Goal: Information Seeking & Learning: Learn about a topic

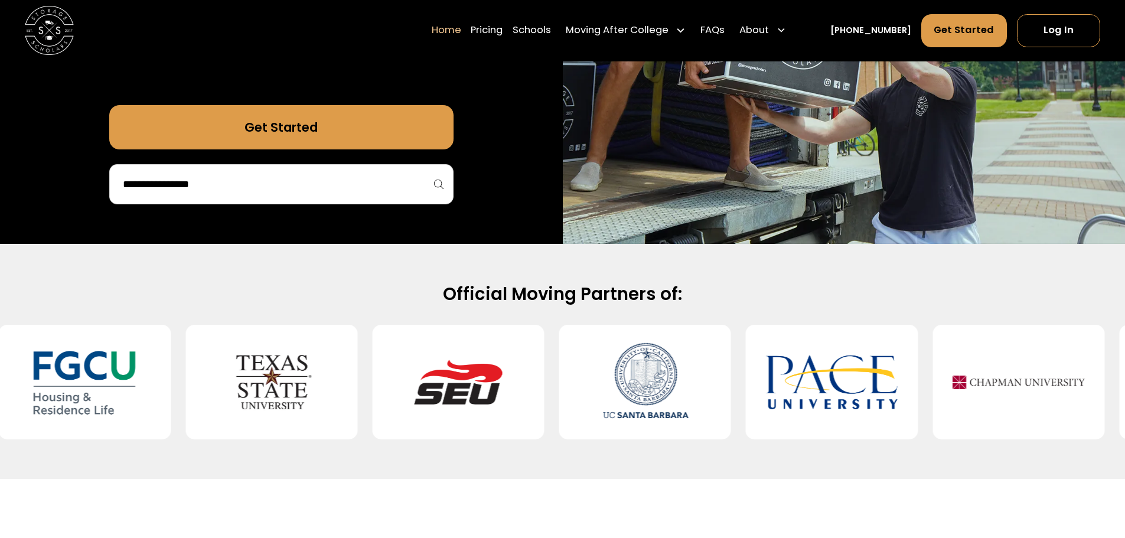
scroll to position [413, 0]
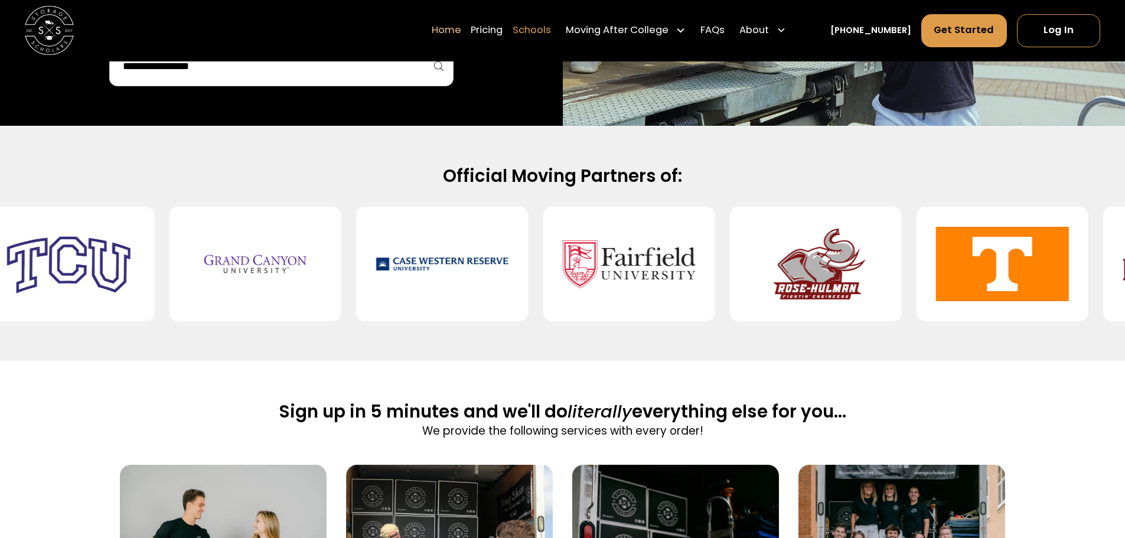
click at [551, 32] on link "Schools" at bounding box center [532, 31] width 38 height 34
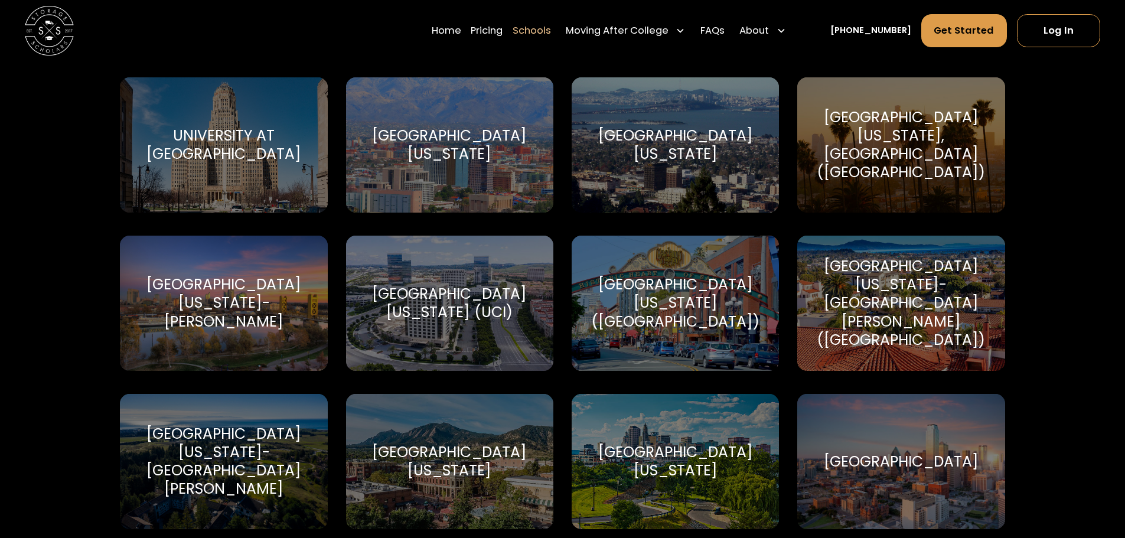
scroll to position [5551, 0]
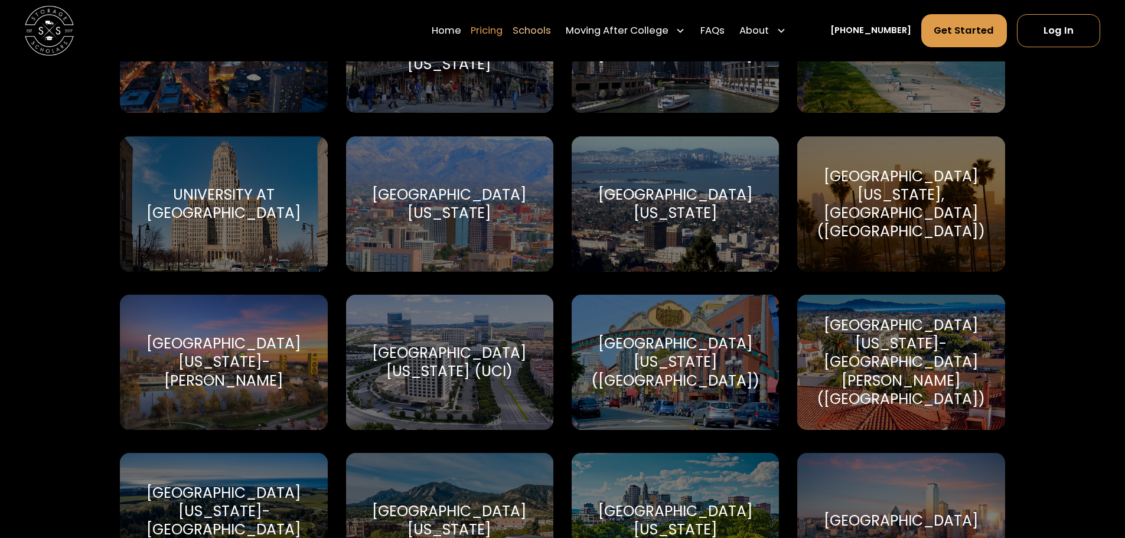
click at [503, 29] on link "Pricing" at bounding box center [487, 31] width 32 height 34
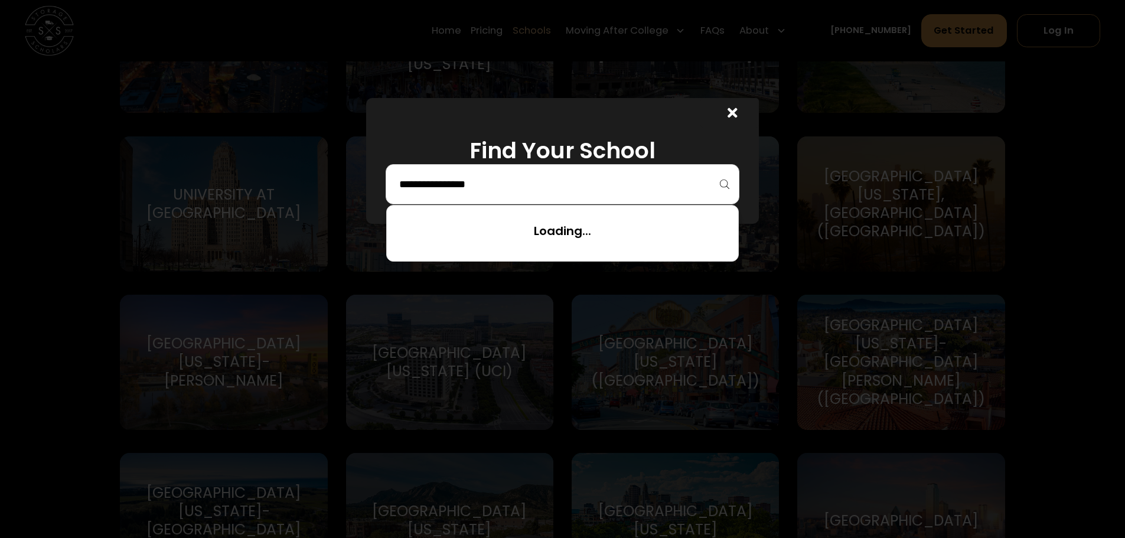
click at [487, 187] on input "search" at bounding box center [562, 184] width 329 height 20
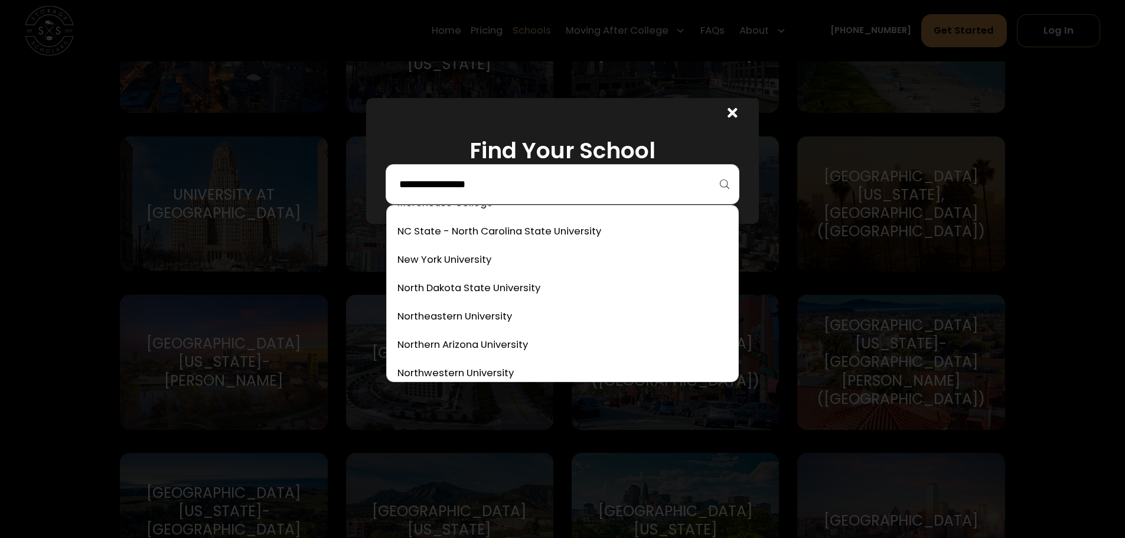
scroll to position [3022, 0]
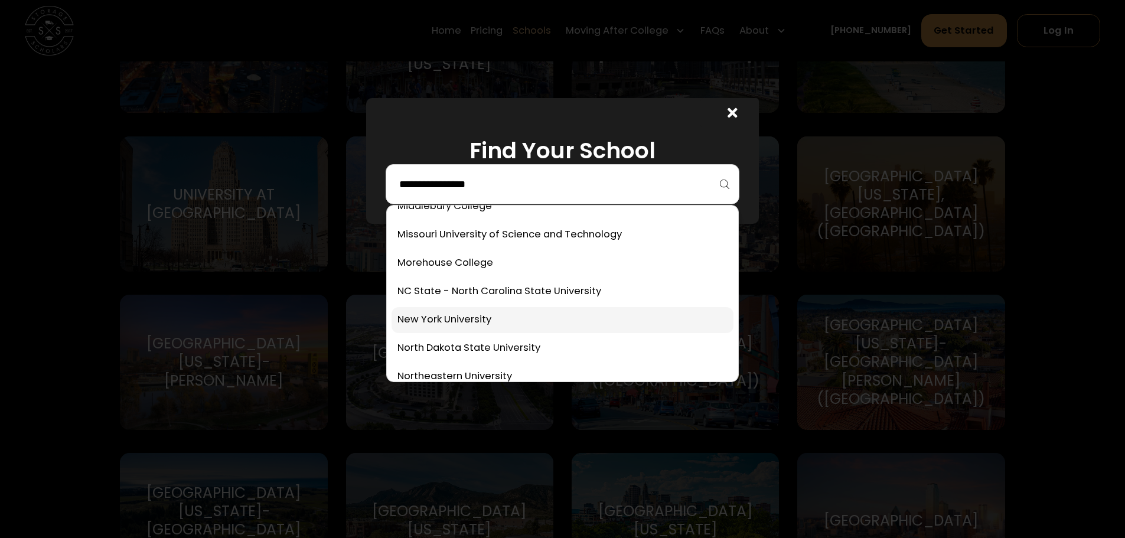
click at [526, 328] on link at bounding box center [563, 320] width 342 height 26
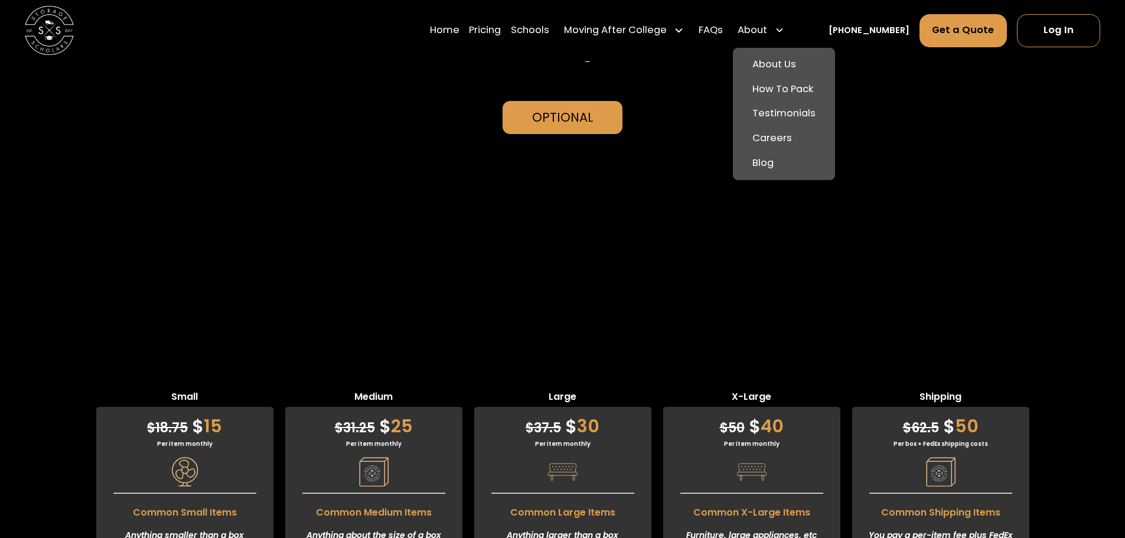
click at [767, 28] on div "About" at bounding box center [753, 31] width 30 height 15
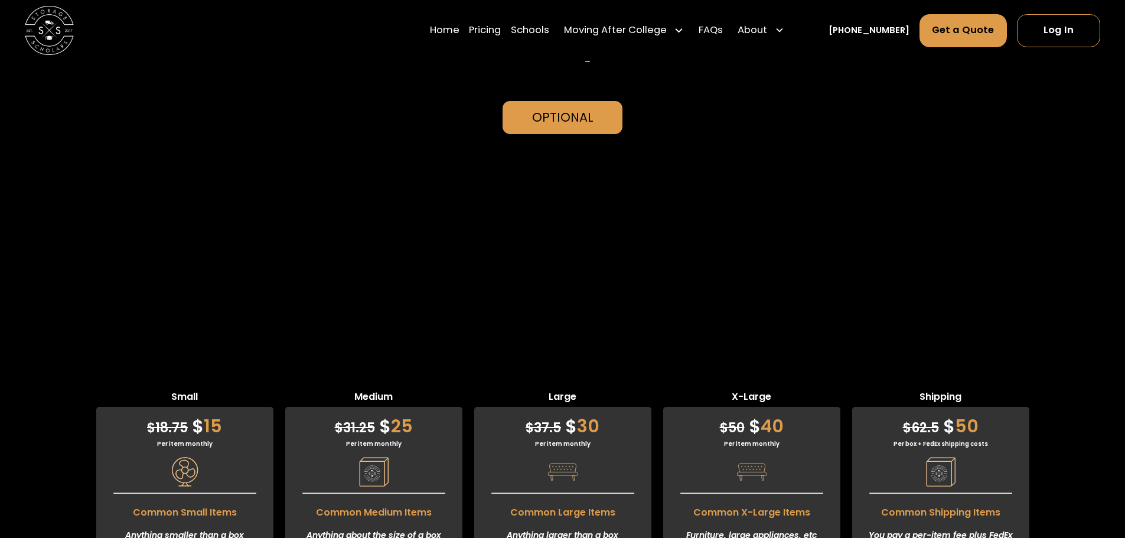
click at [767, 28] on div "About" at bounding box center [753, 31] width 30 height 15
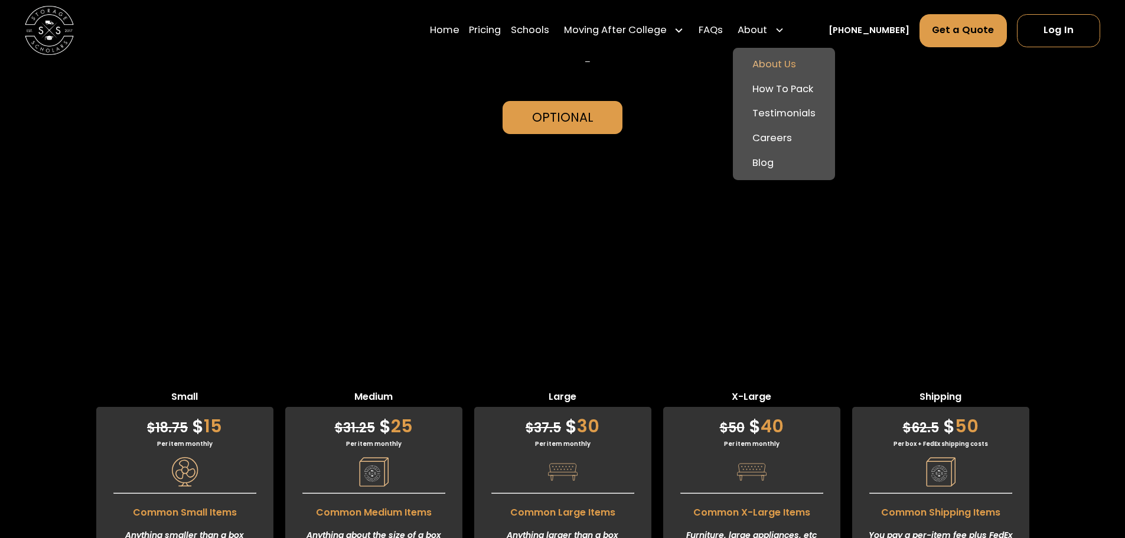
click at [788, 62] on link "About Us" at bounding box center [784, 65] width 93 height 25
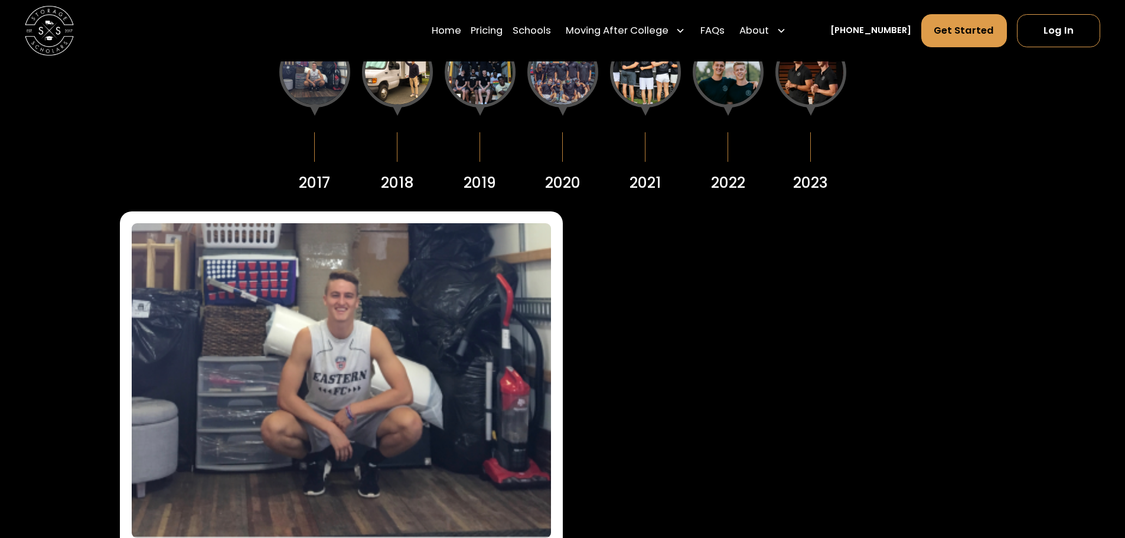
scroll to position [1535, 0]
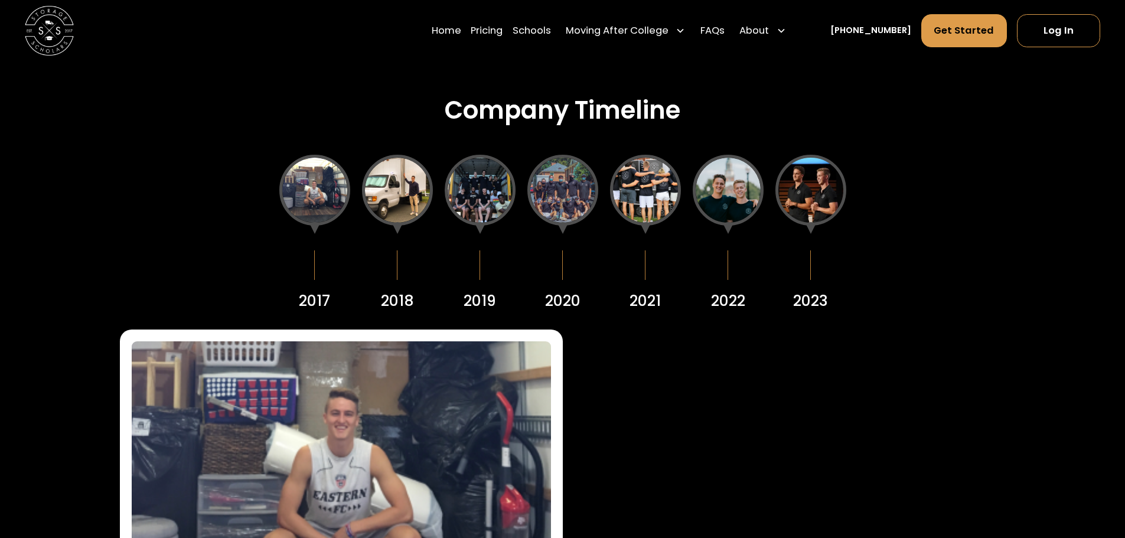
click at [797, 199] on div at bounding box center [810, 190] width 71 height 71
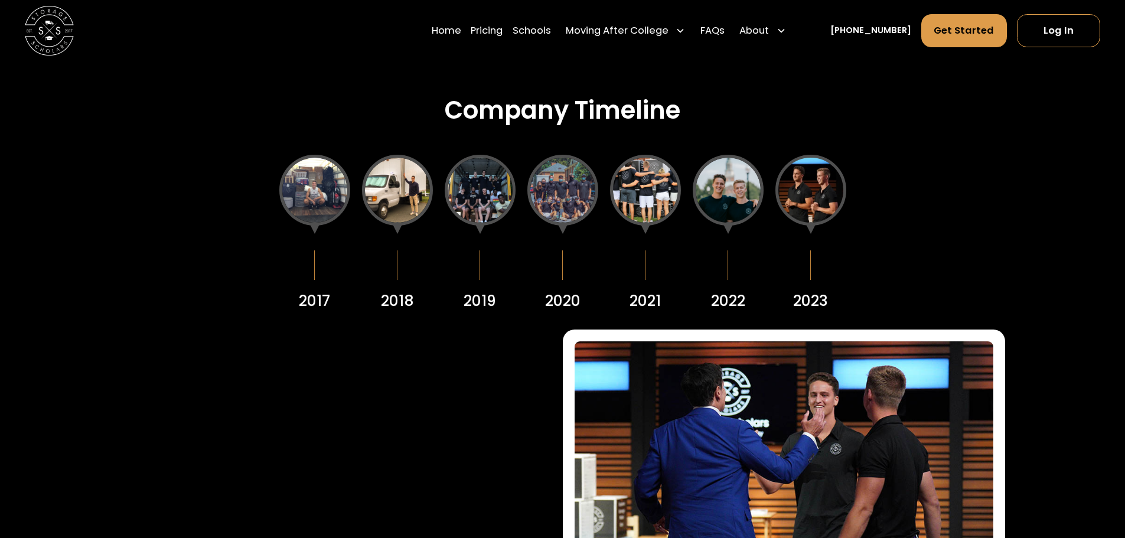
click at [738, 204] on div at bounding box center [728, 190] width 71 height 71
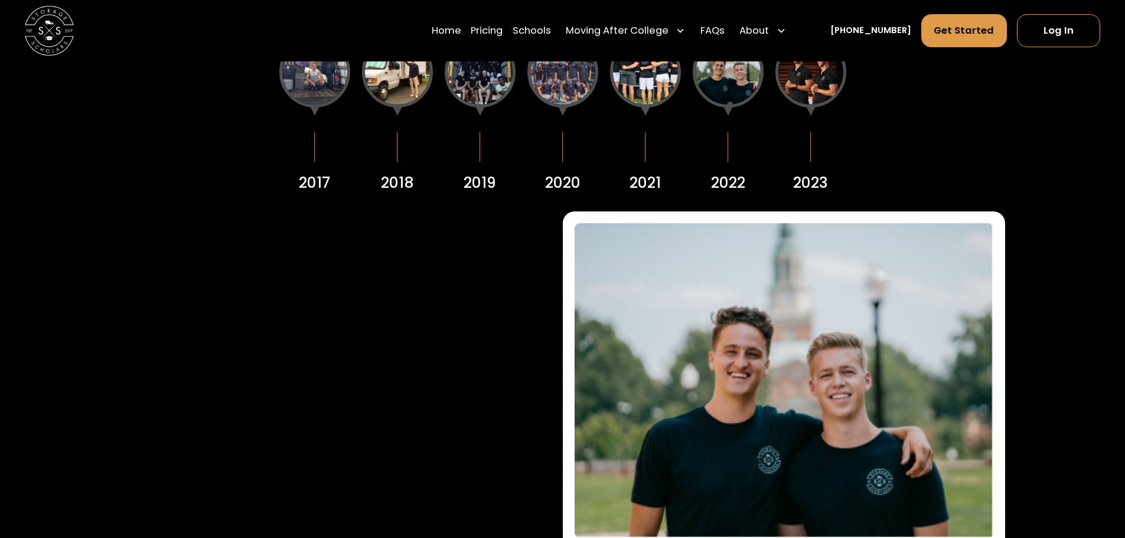
scroll to position [1594, 0]
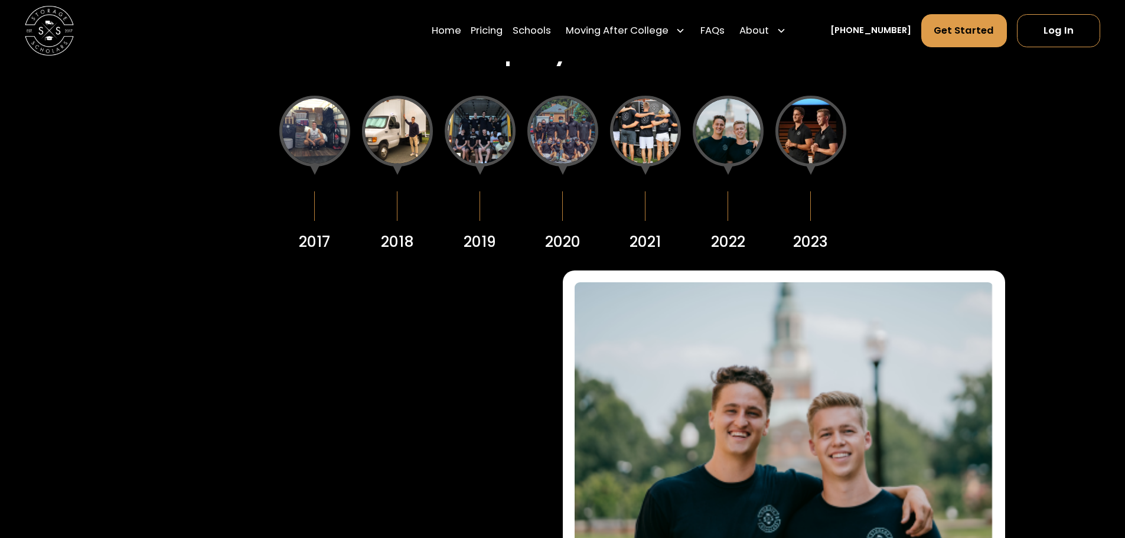
click at [560, 147] on div at bounding box center [562, 131] width 71 height 71
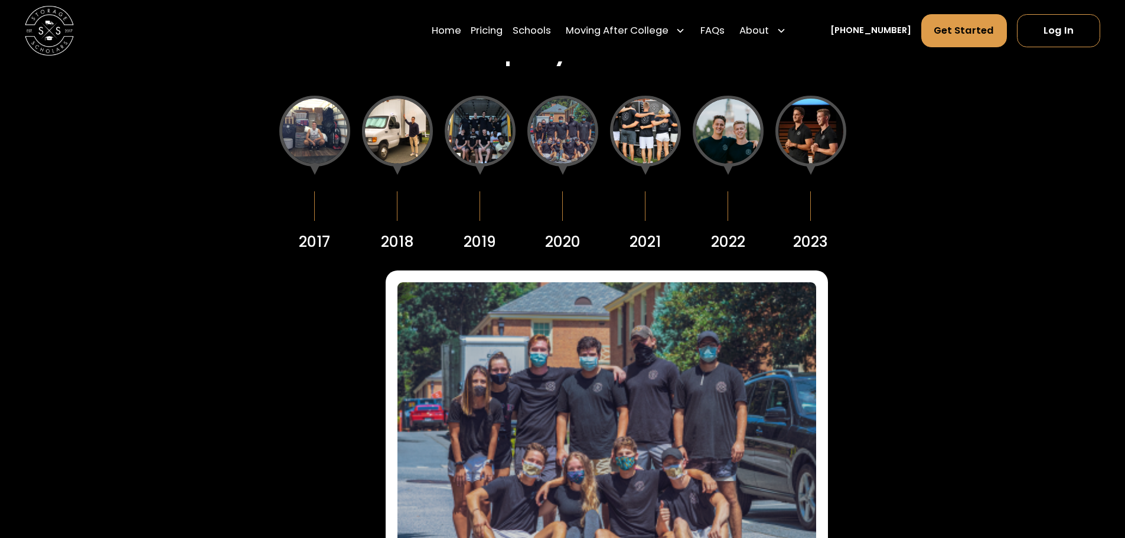
click at [468, 143] on div at bounding box center [480, 131] width 71 height 71
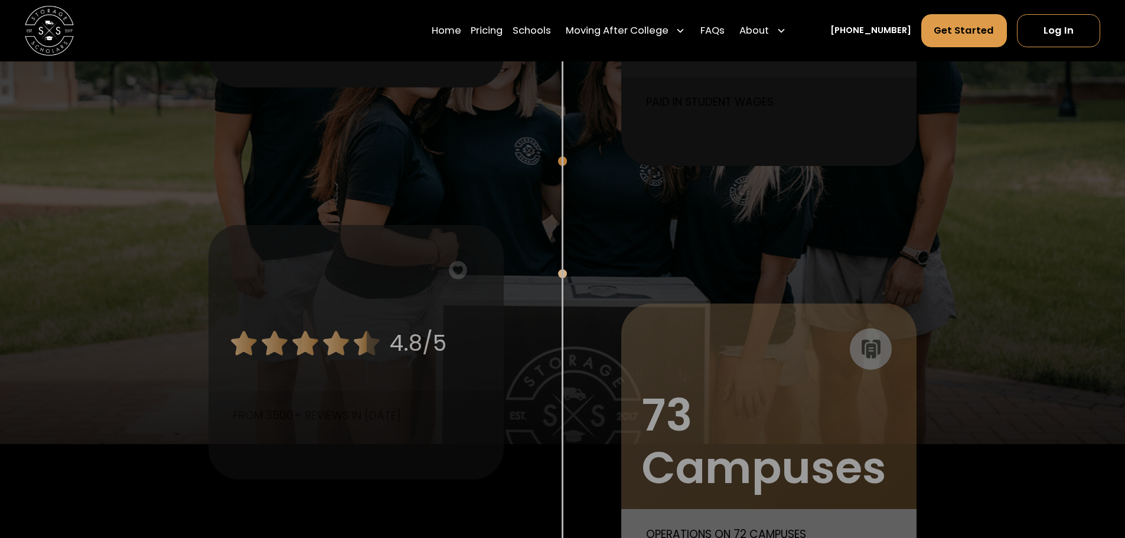
scroll to position [886, 0]
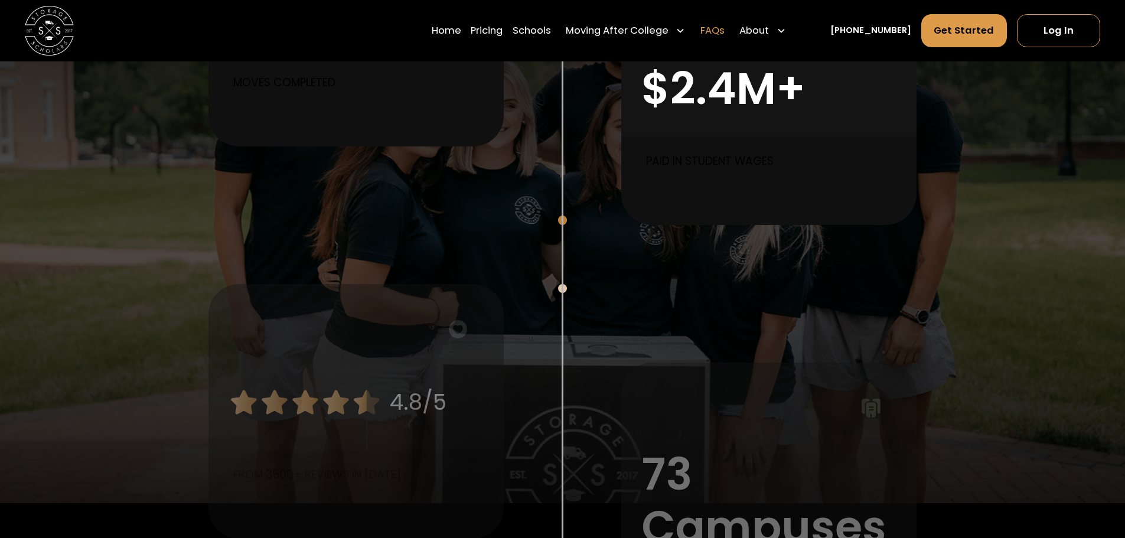
click at [725, 35] on link "FAQs" at bounding box center [712, 31] width 24 height 34
